Goal: Navigation & Orientation: Go to known website

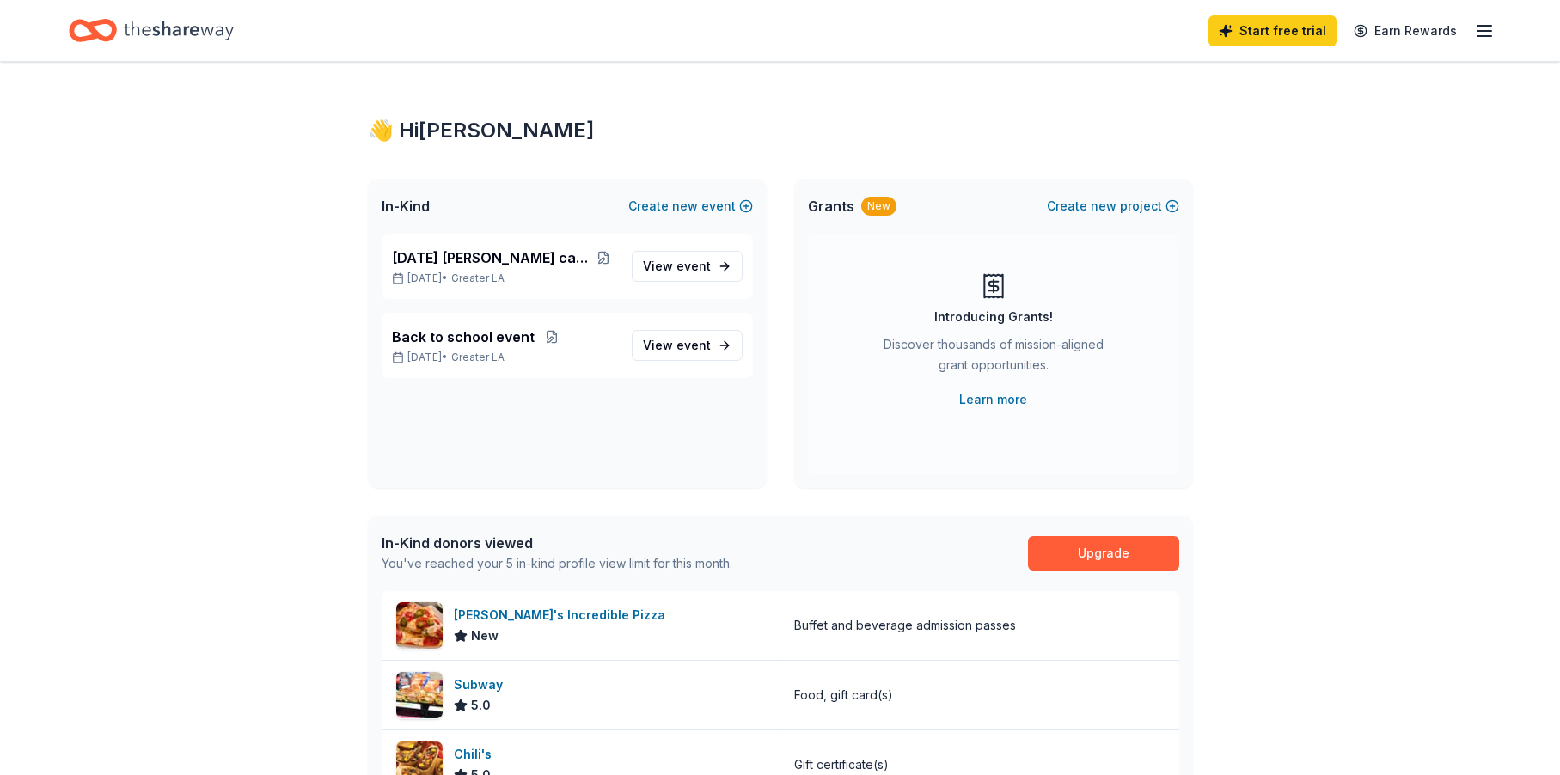
click at [894, 269] on div "Introducing Grants! Discover thousands of mission-aligned grant opportunities. …" at bounding box center [993, 354] width 371 height 241
click at [175, 34] on icon "Home" at bounding box center [179, 30] width 110 height 35
click at [101, 30] on icon "Home" at bounding box center [93, 30] width 48 height 40
click at [107, 28] on icon "Home" at bounding box center [93, 30] width 48 height 40
click at [217, 30] on icon "Home" at bounding box center [179, 30] width 110 height 35
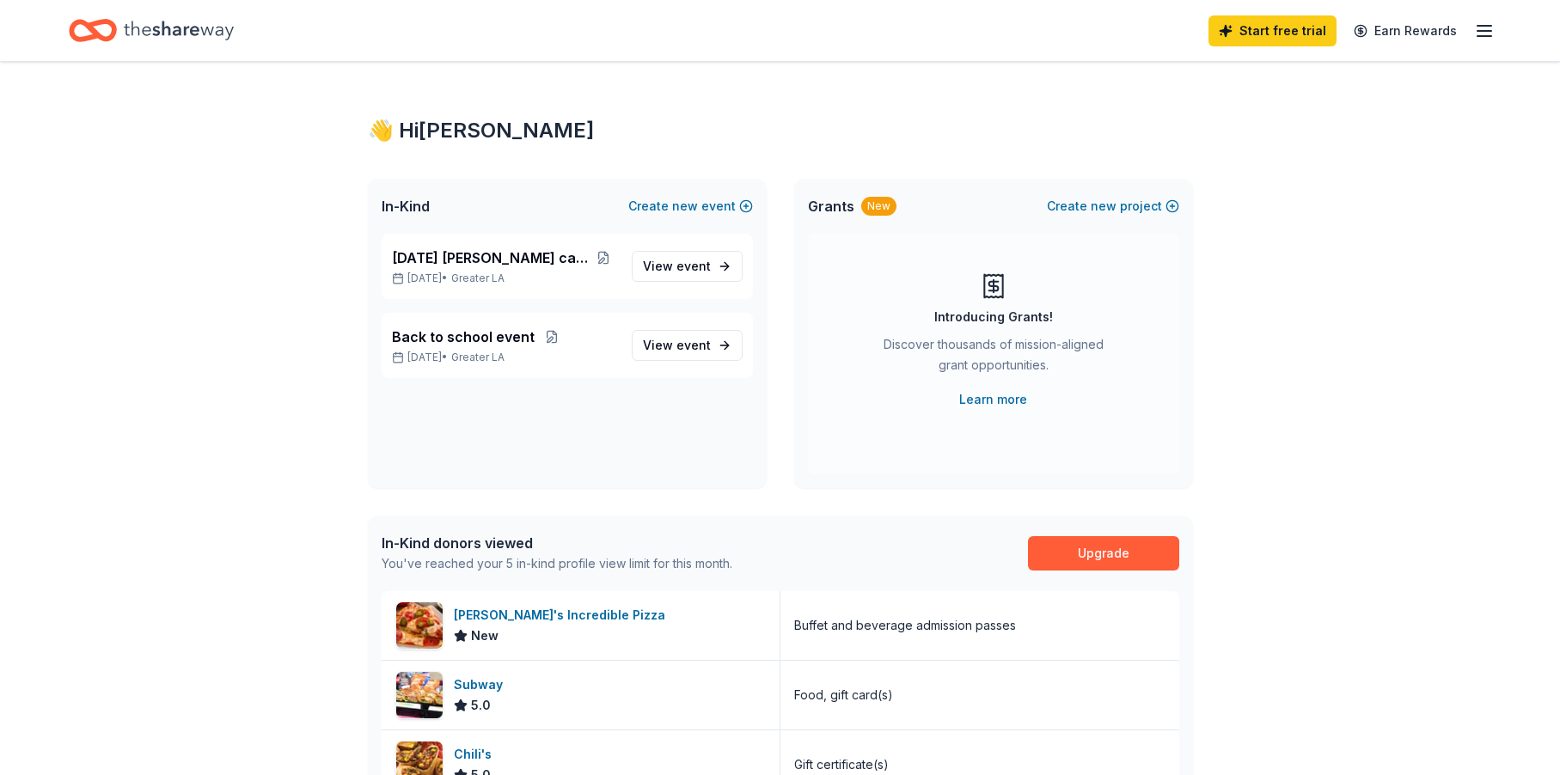
click at [217, 30] on icon "Home" at bounding box center [179, 30] width 110 height 35
click at [81, 31] on icon "Home" at bounding box center [93, 30] width 48 height 40
click at [149, 31] on icon "Home" at bounding box center [179, 30] width 110 height 19
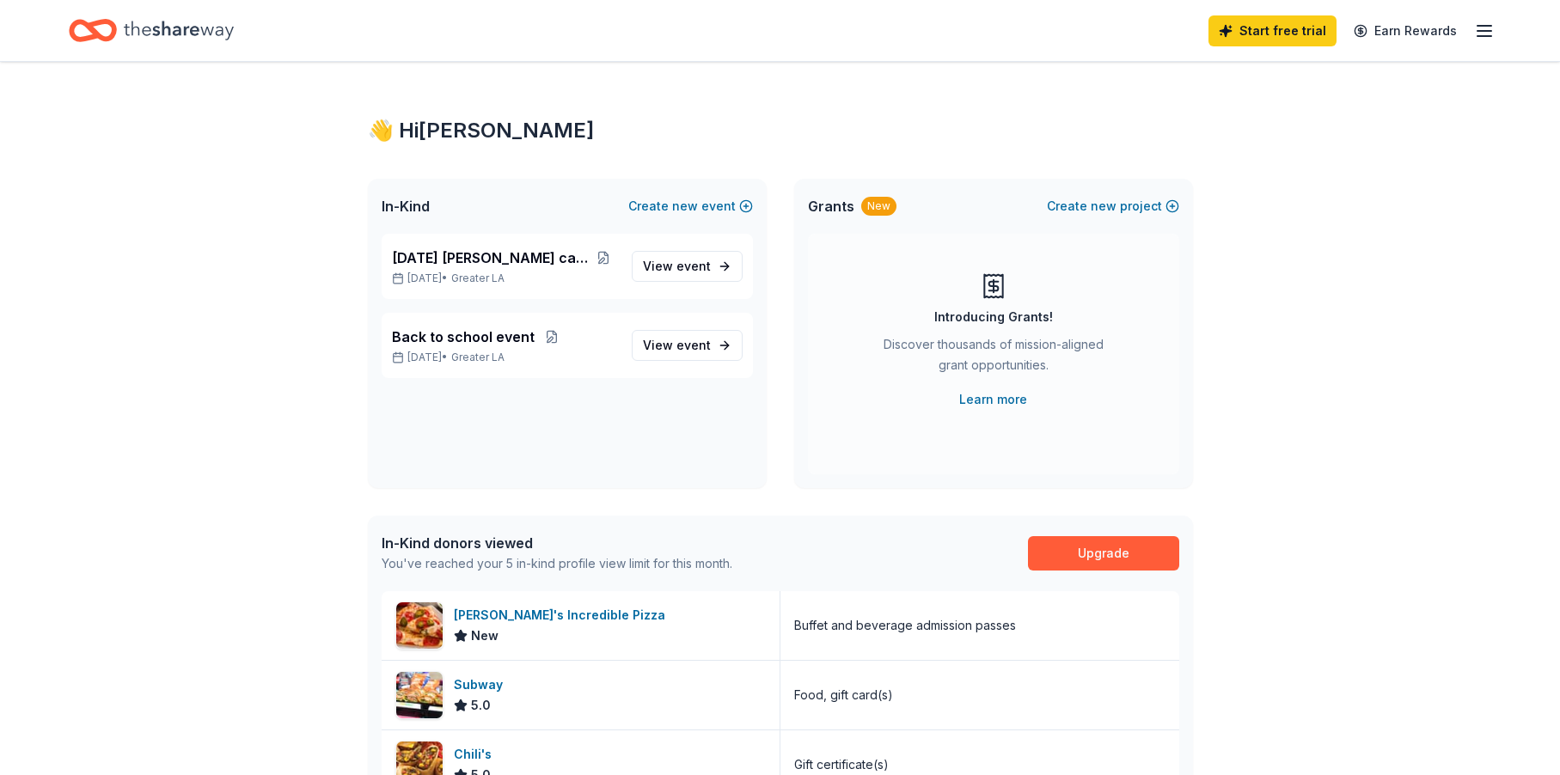
click at [84, 23] on icon "Home" at bounding box center [84, 29] width 27 height 17
click at [184, 28] on icon "Home" at bounding box center [179, 30] width 110 height 19
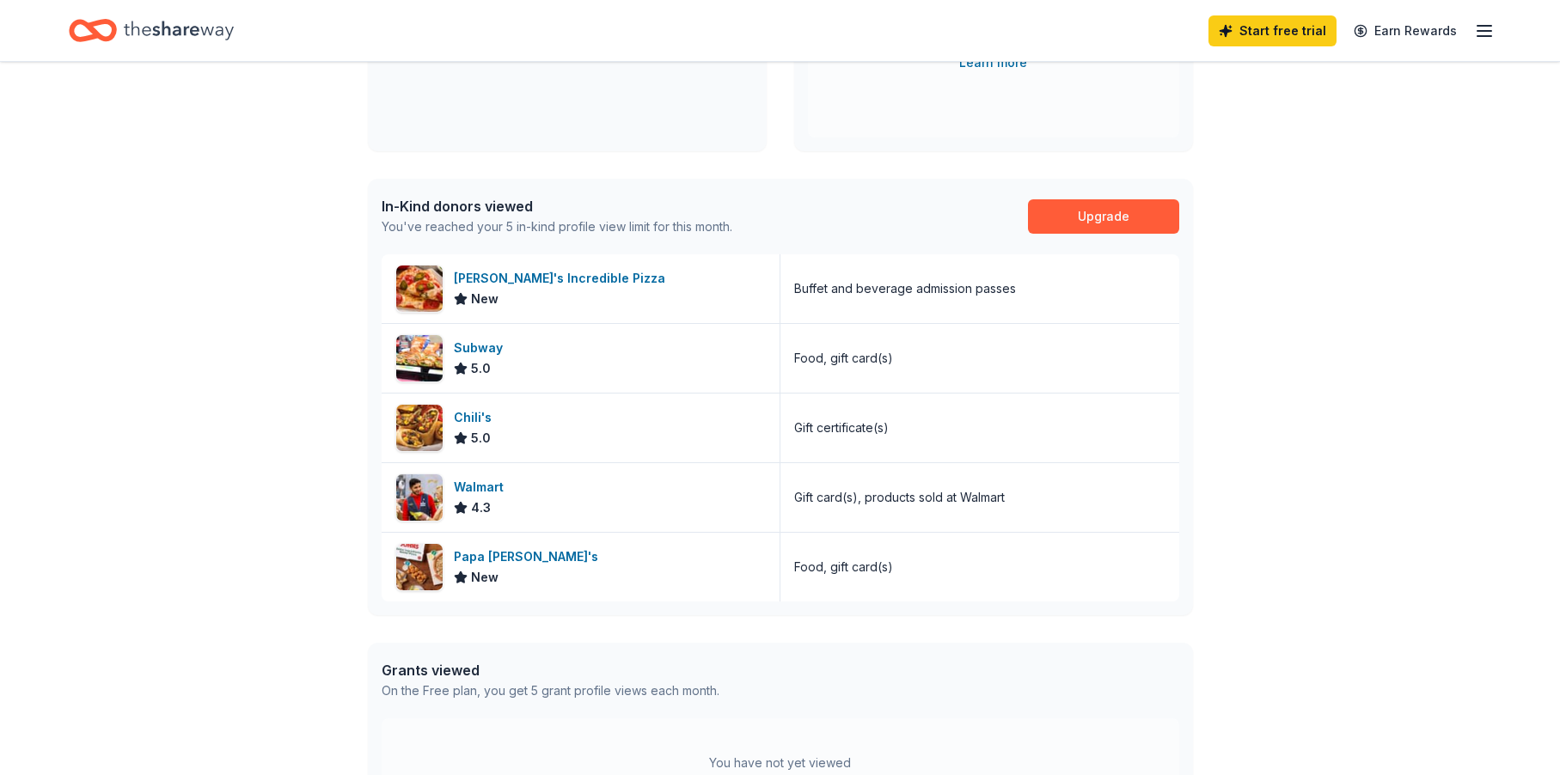
scroll to position [122, 0]
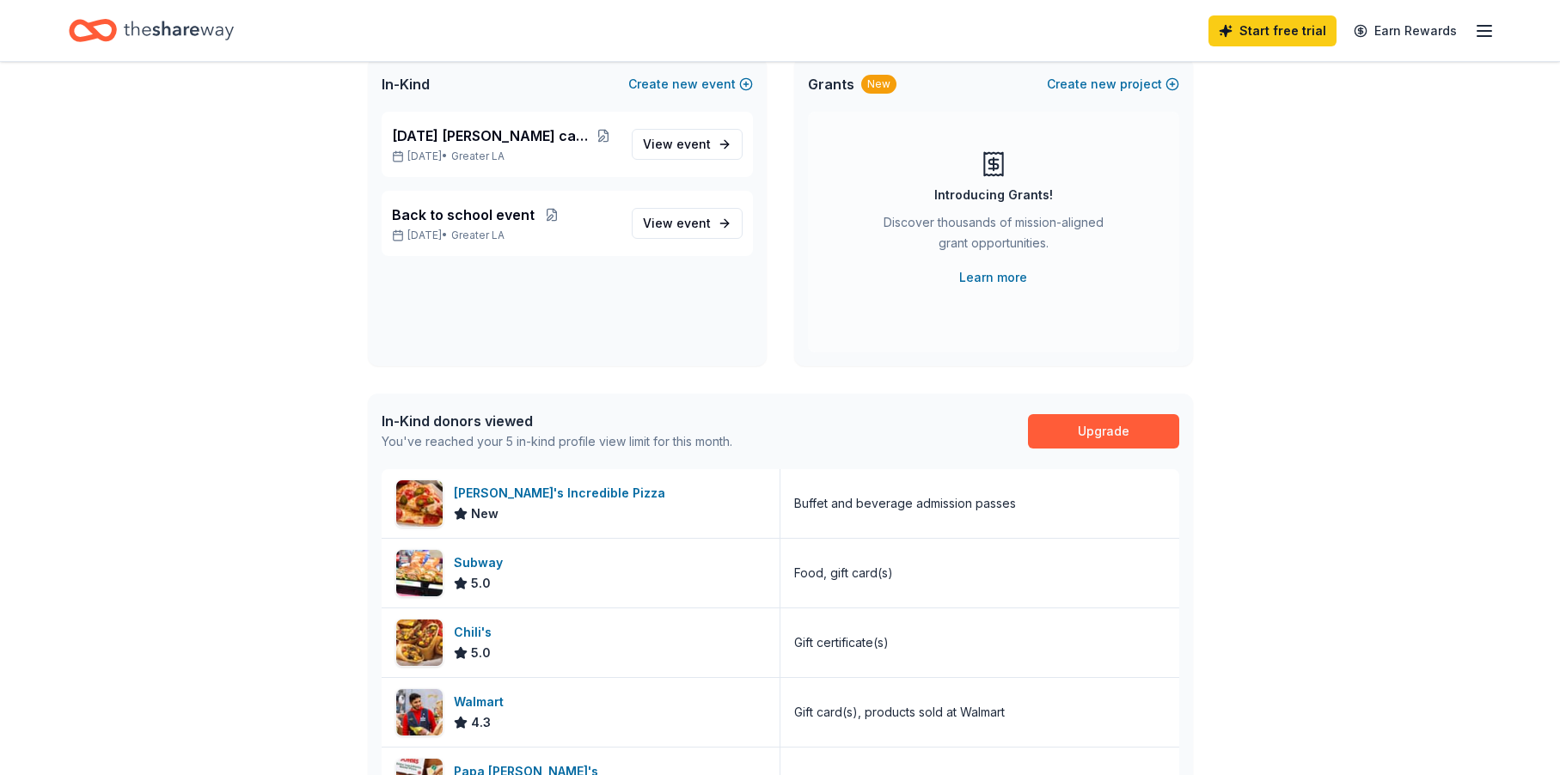
click at [136, 33] on icon "Home" at bounding box center [179, 30] width 110 height 35
click at [96, 32] on icon "Home" at bounding box center [101, 29] width 27 height 17
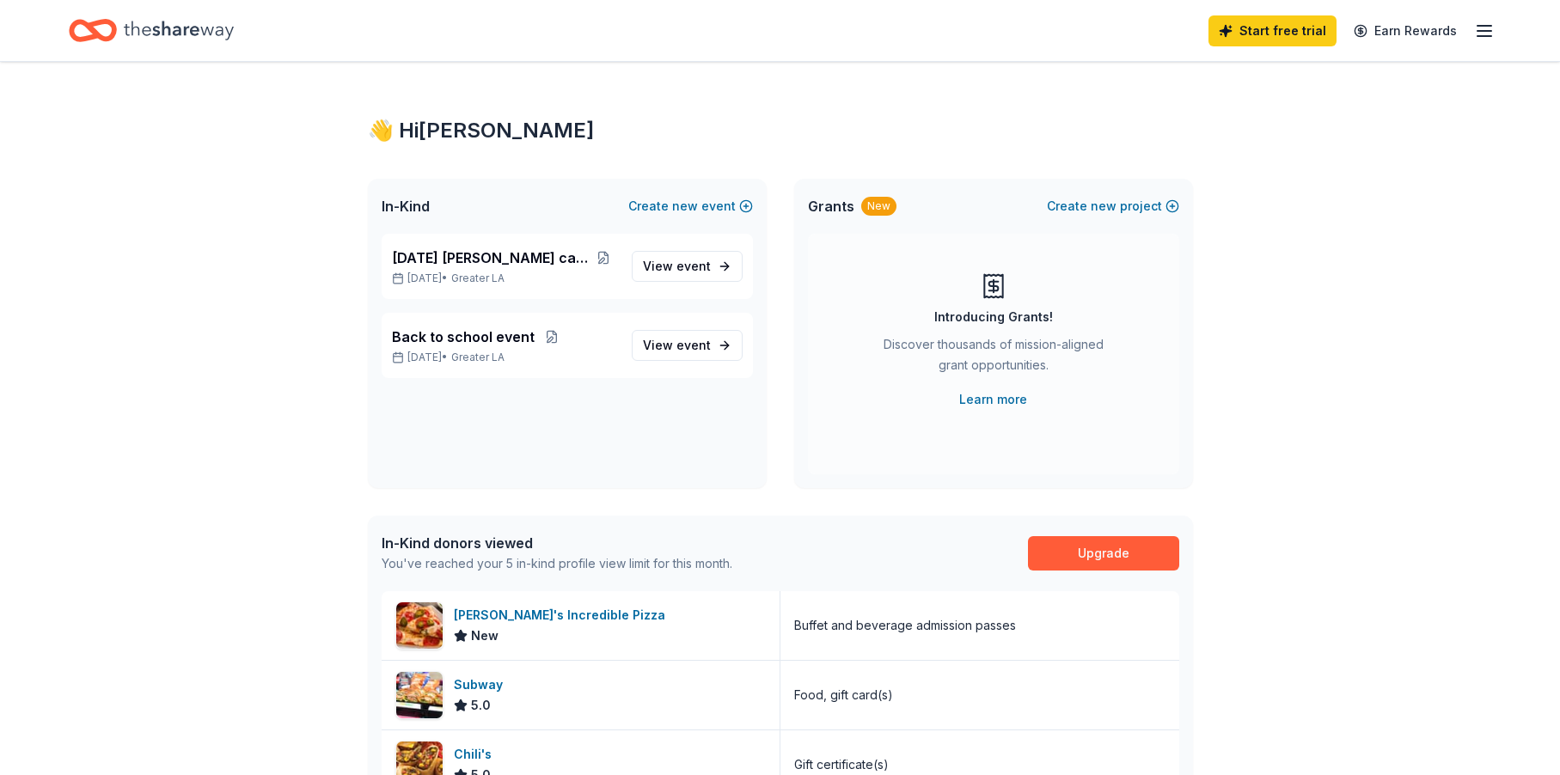
click at [96, 32] on icon "Home" at bounding box center [101, 29] width 27 height 17
